Goal: Task Accomplishment & Management: Use online tool/utility

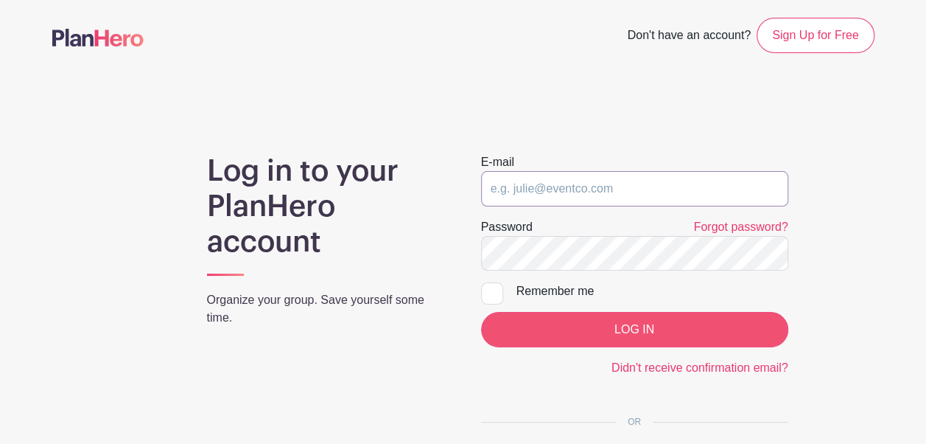
type input "[EMAIL_ADDRESS][DOMAIN_NAME]"
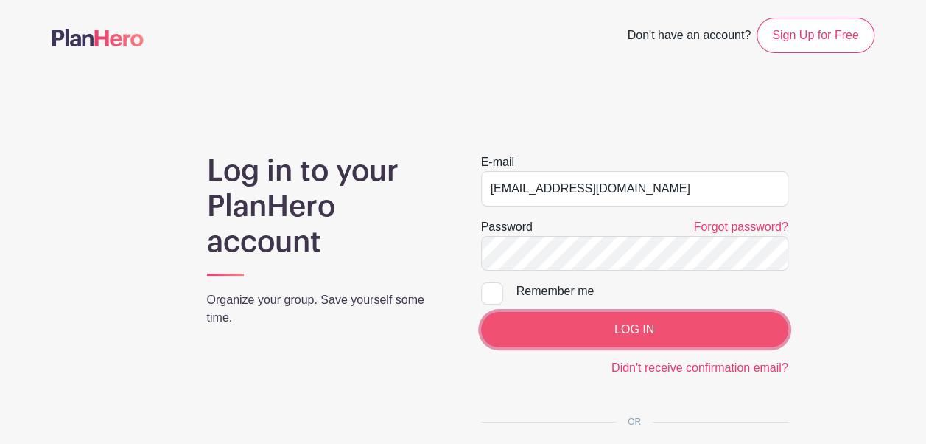
click at [595, 321] on input "LOG IN" at bounding box center [634, 329] width 307 height 35
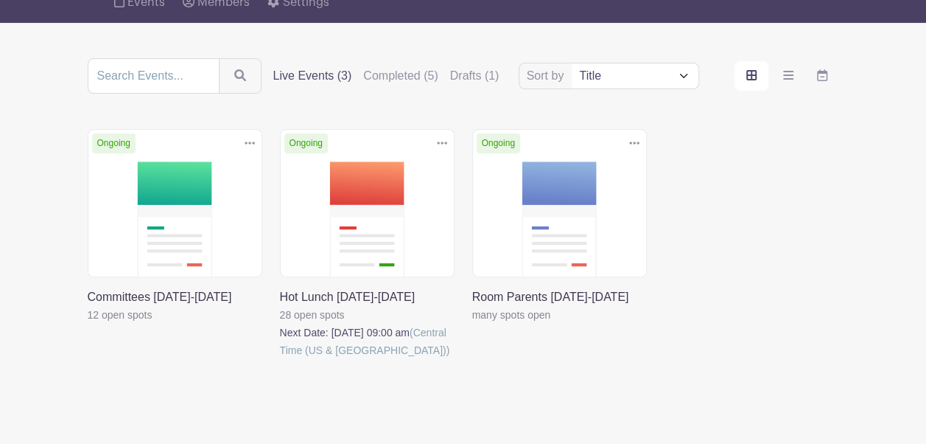
scroll to position [137, 0]
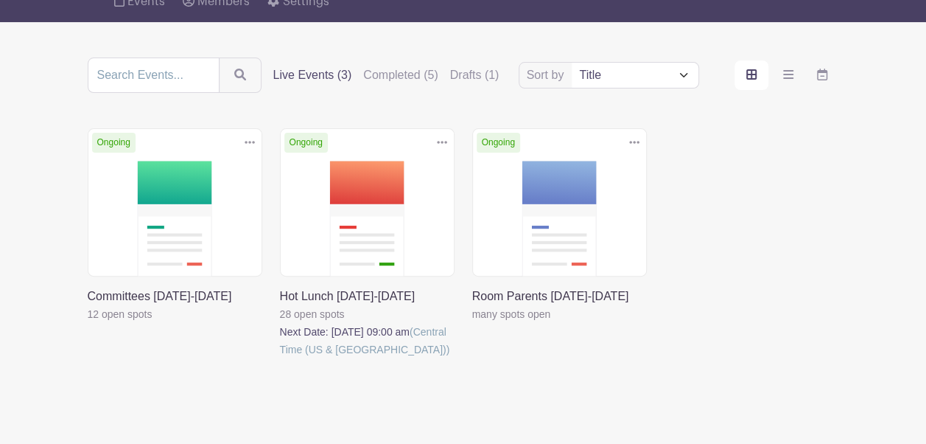
click at [88, 323] on link at bounding box center [88, 323] width 0 height 0
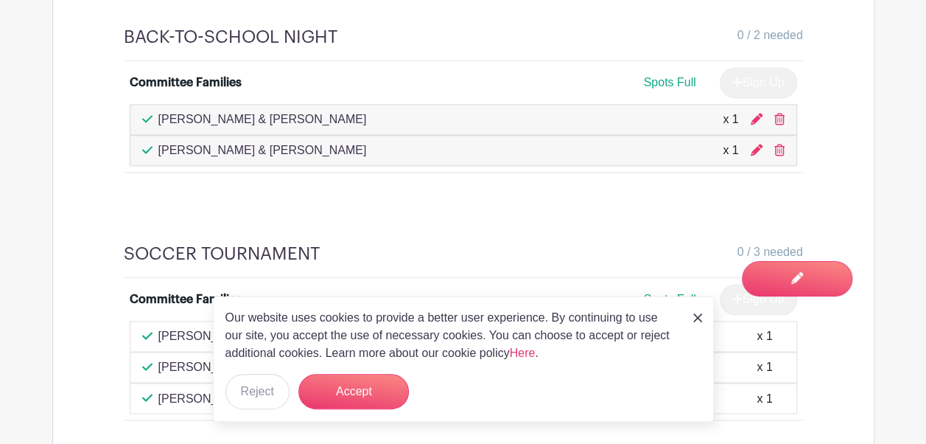
scroll to position [1012, 0]
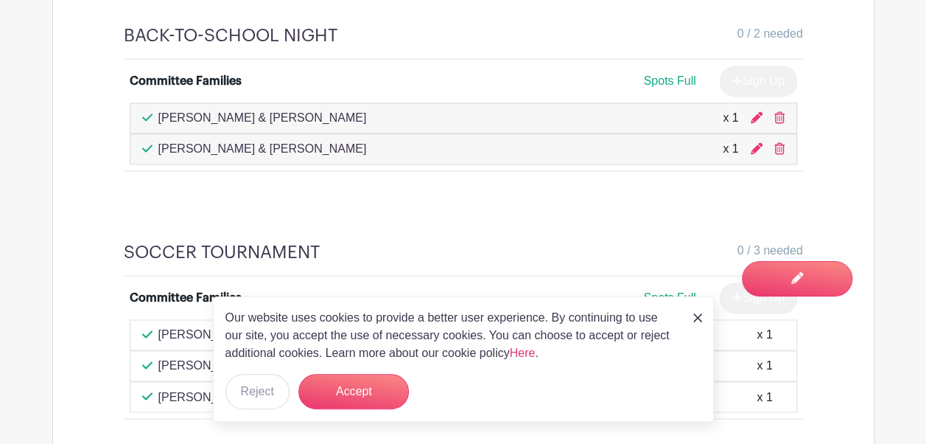
click at [700, 315] on img at bounding box center [697, 317] width 9 height 9
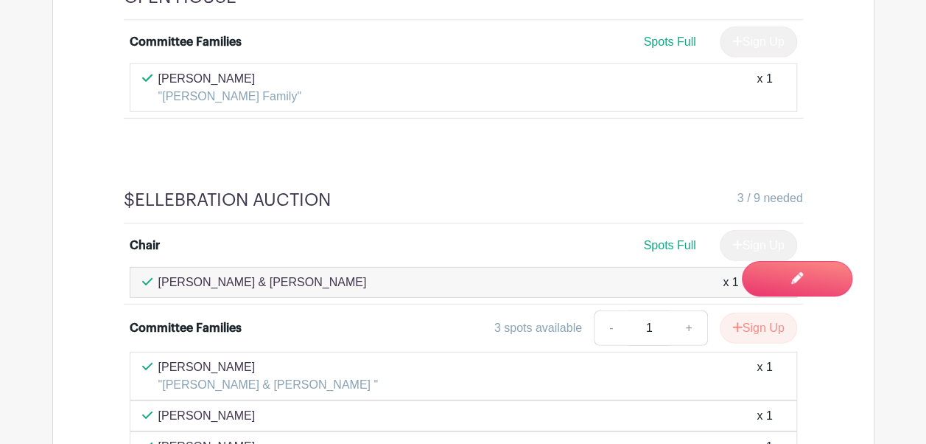
scroll to position [2094, 0]
